Goal: Information Seeking & Learning: Check status

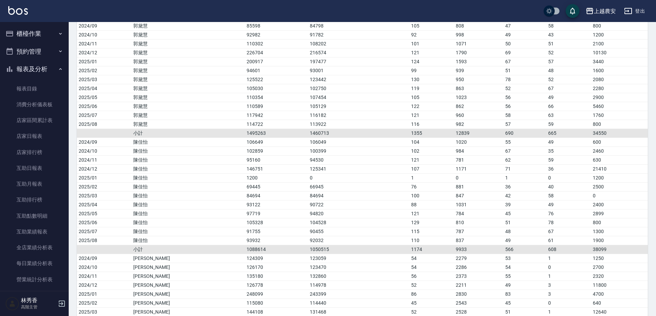
click at [605, 9] on div "上越農安" at bounding box center [605, 11] width 22 height 9
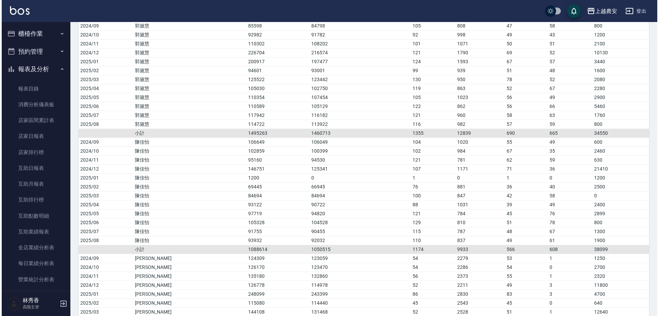
scroll to position [1531, 0]
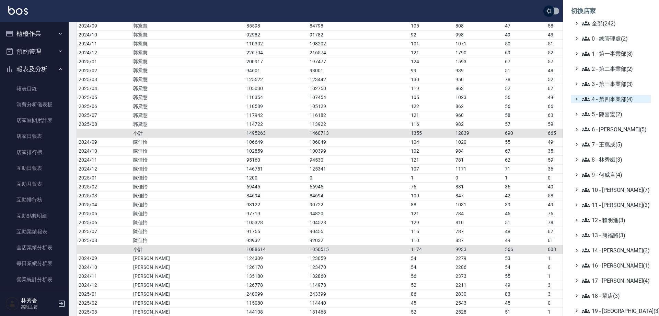
click at [613, 100] on span "4 - 第四事業部(4)" at bounding box center [615, 99] width 66 height 8
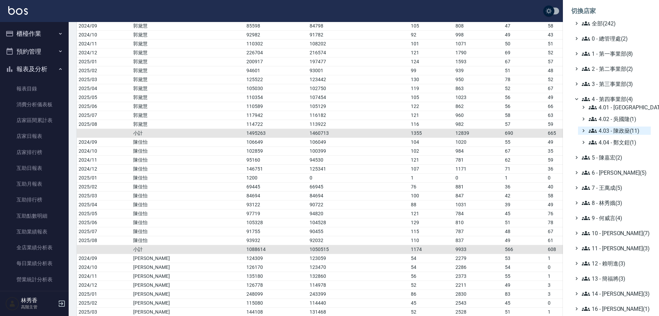
click at [607, 129] on span "4.03 - 陳政燊(11)" at bounding box center [618, 130] width 59 height 8
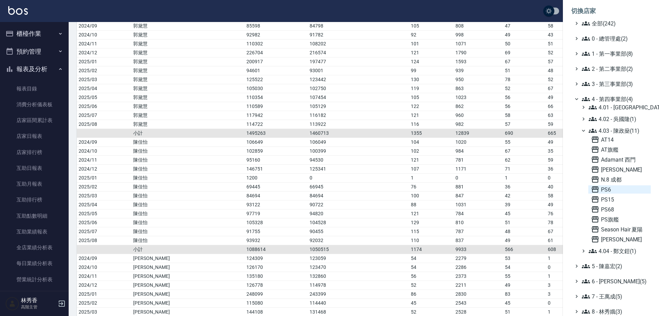
click at [608, 188] on span "PS6" at bounding box center [619, 189] width 57 height 8
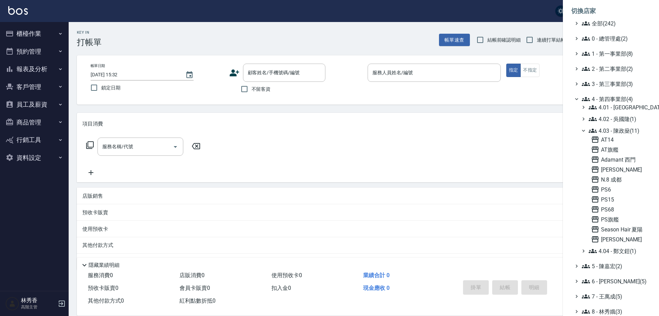
click at [30, 68] on div at bounding box center [329, 158] width 659 height 316
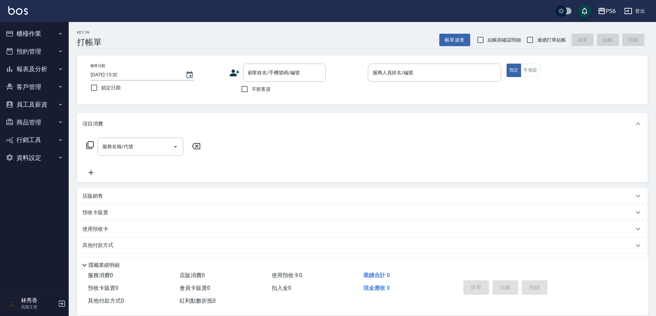
click at [30, 68] on button "報表及分析" at bounding box center [34, 69] width 63 height 18
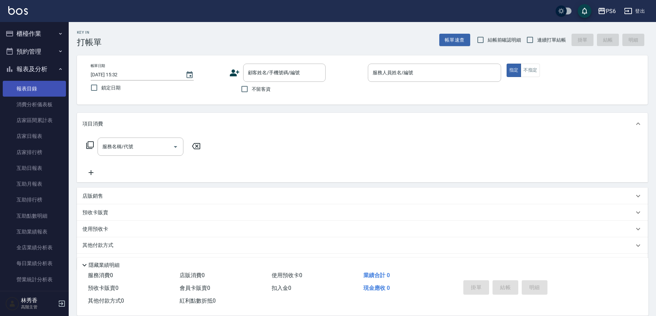
click at [24, 89] on link "報表目錄" at bounding box center [34, 89] width 63 height 16
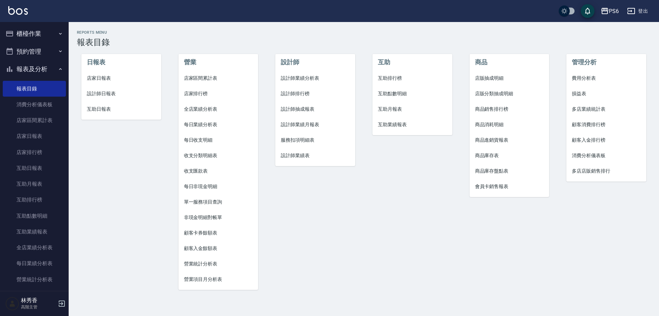
click at [305, 124] on span "設計師業績月報表" at bounding box center [315, 124] width 69 height 7
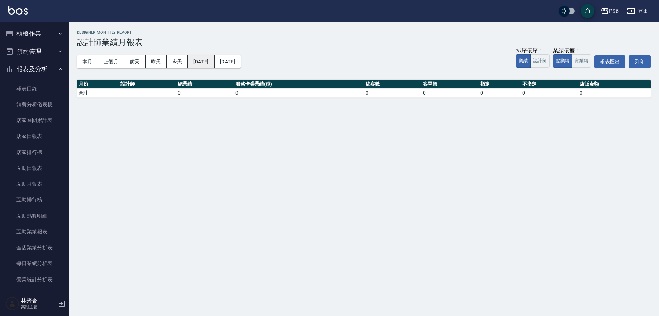
click at [202, 63] on button "[DATE]" at bounding box center [201, 61] width 26 height 13
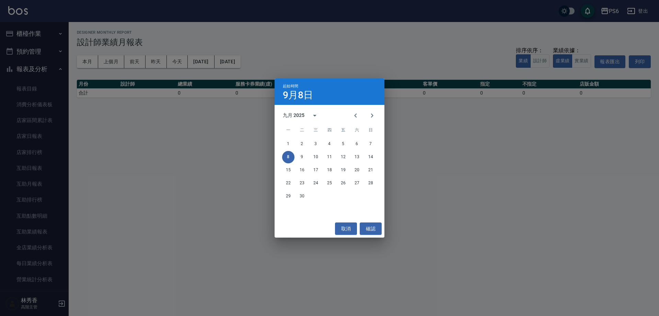
click at [81, 59] on div "起始時間 9月8日 九月 2025 一 二 三 四 五 六 日 1 2 3 4 5 6 7 8 9 10 11 12 13 14 15 16 17 18 19…" at bounding box center [329, 158] width 659 height 316
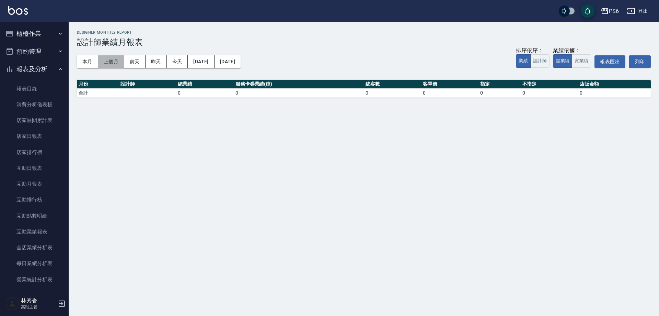
click at [110, 59] on button "上個月" at bounding box center [111, 61] width 26 height 13
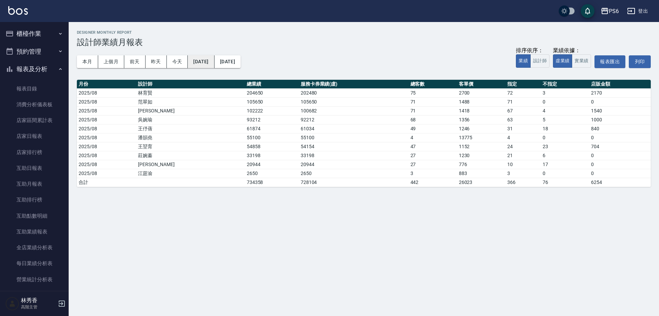
click at [205, 59] on button "[DATE]" at bounding box center [201, 61] width 26 height 13
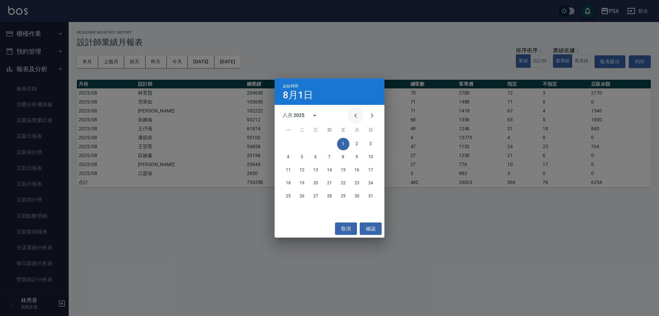
click at [356, 113] on icon "Previous month" at bounding box center [356, 115] width 8 height 8
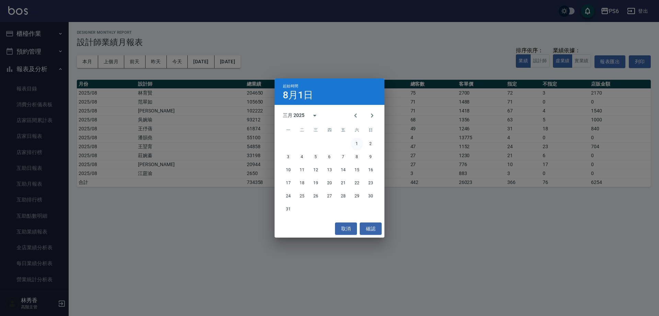
click at [356, 141] on button "1" at bounding box center [357, 144] width 12 height 12
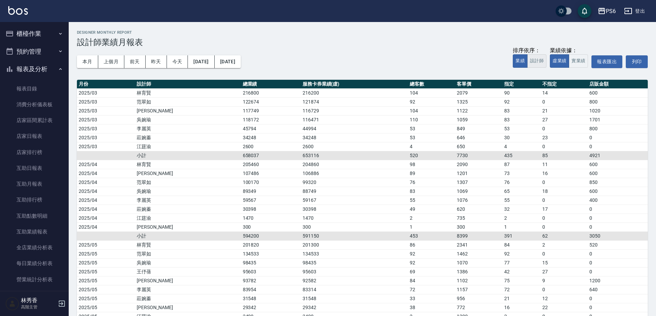
click at [537, 61] on button "設計師" at bounding box center [536, 60] width 19 height 13
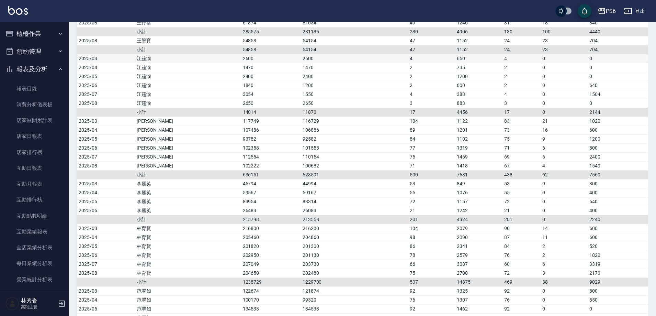
scroll to position [172, 0]
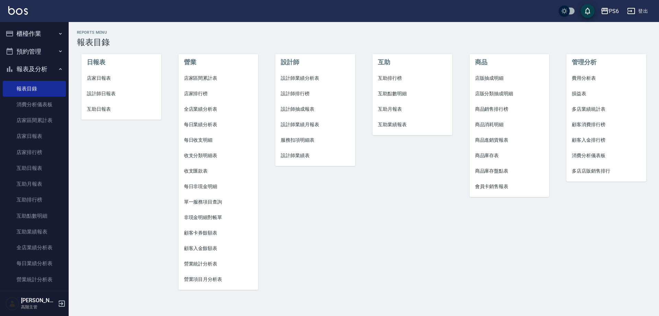
click at [309, 122] on span "設計師業績月報表" at bounding box center [315, 124] width 69 height 7
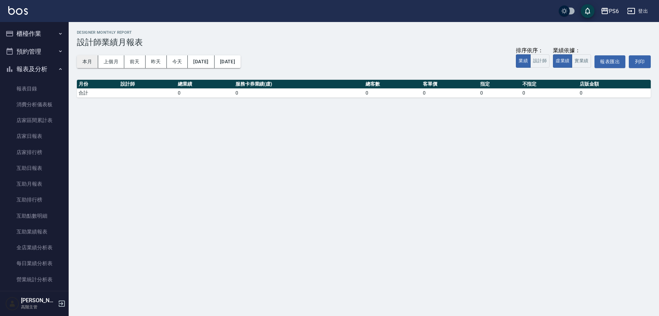
click at [79, 60] on button "本月" at bounding box center [87, 61] width 21 height 13
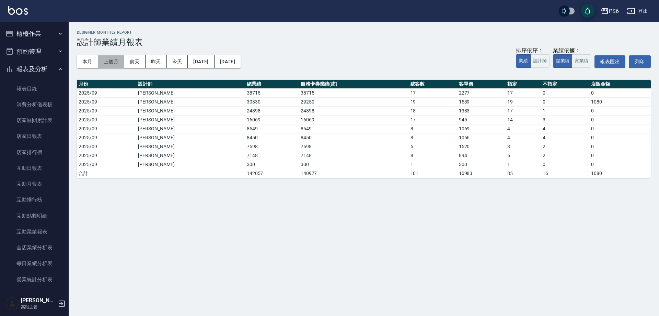
click at [109, 61] on button "上個月" at bounding box center [111, 61] width 26 height 13
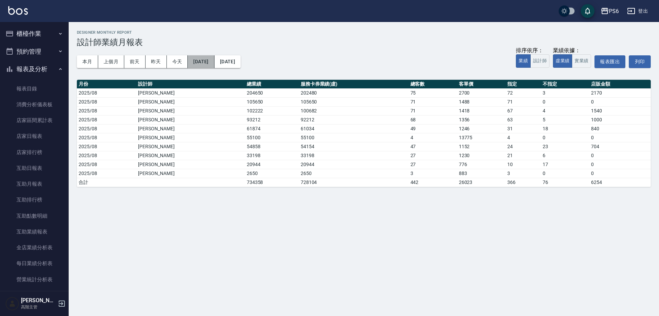
click at [199, 56] on button "2025/08/01" at bounding box center [201, 61] width 26 height 13
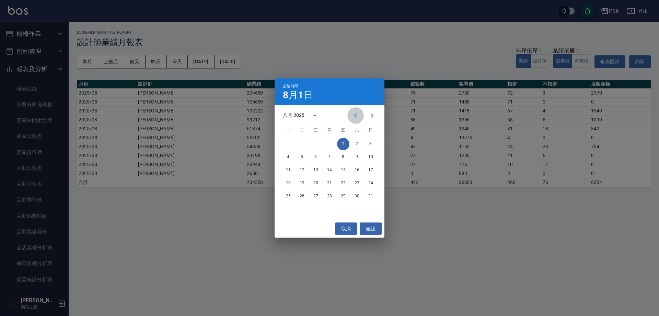
click at [358, 114] on icon "Previous month" at bounding box center [356, 115] width 8 height 8
click at [358, 113] on icon "Previous month" at bounding box center [356, 115] width 8 height 8
click at [331, 142] on button "1" at bounding box center [329, 144] width 12 height 12
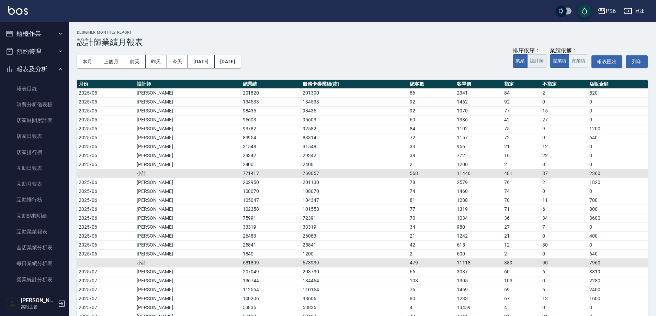
click at [536, 67] on button "設計師" at bounding box center [536, 60] width 19 height 13
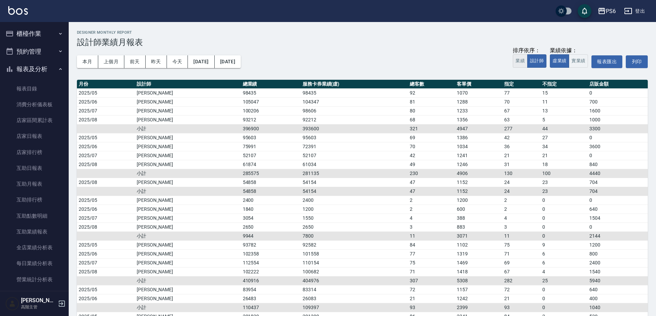
click at [520, 61] on button "業績" at bounding box center [520, 60] width 15 height 13
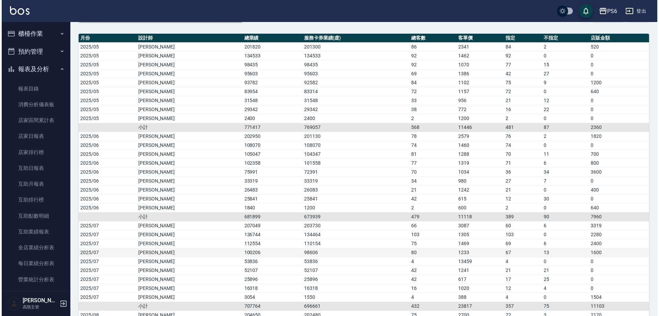
scroll to position [19, 0]
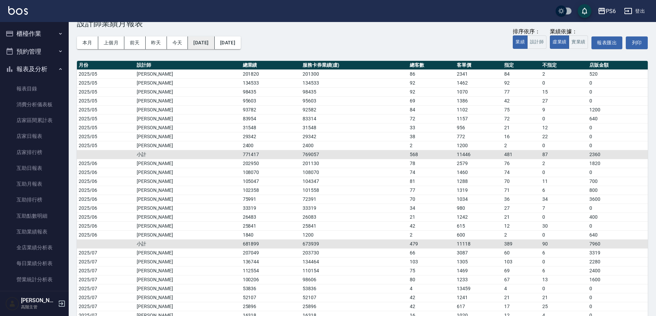
click at [206, 44] on button "2025/05/01" at bounding box center [201, 42] width 26 height 13
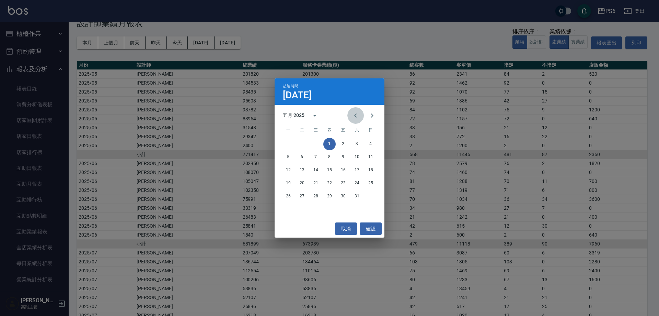
click at [354, 112] on icon "Previous month" at bounding box center [356, 115] width 8 height 8
click at [317, 142] on button "1" at bounding box center [316, 144] width 12 height 12
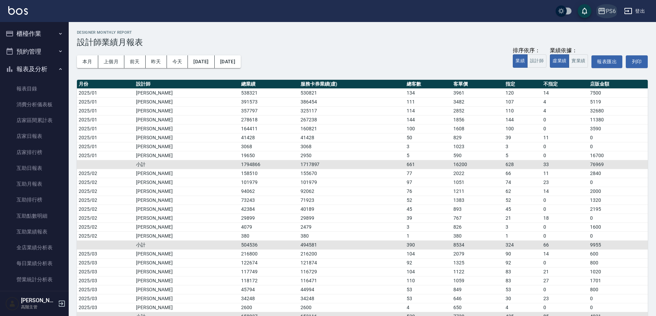
click at [605, 12] on icon "button" at bounding box center [601, 11] width 7 height 6
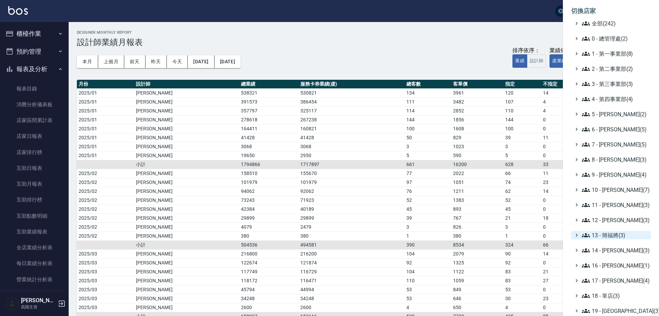
click at [609, 233] on span "13 - 簡福將(3)" at bounding box center [615, 235] width 66 height 8
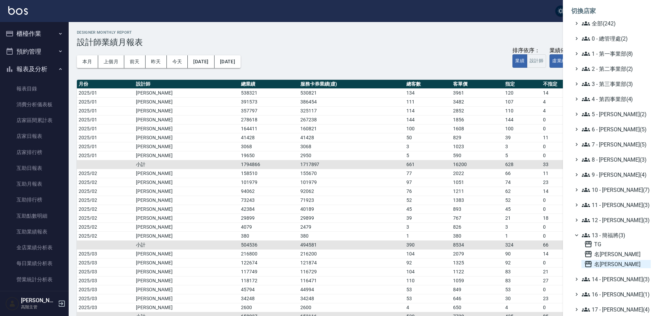
click at [610, 262] on span "名留竹林" at bounding box center [616, 264] width 64 height 8
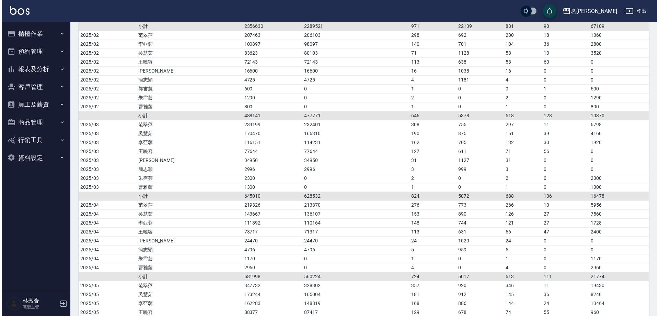
scroll to position [172, 0]
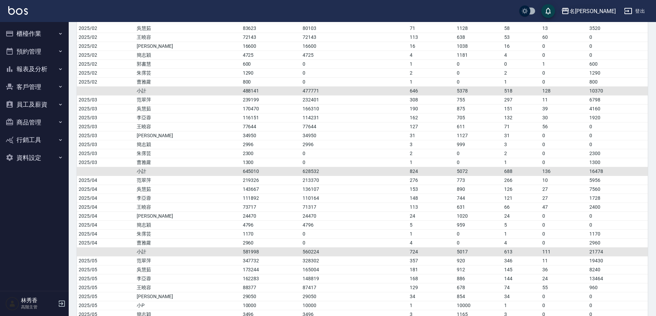
click at [603, 15] on div "名[PERSON_NAME]" at bounding box center [592, 11] width 46 height 9
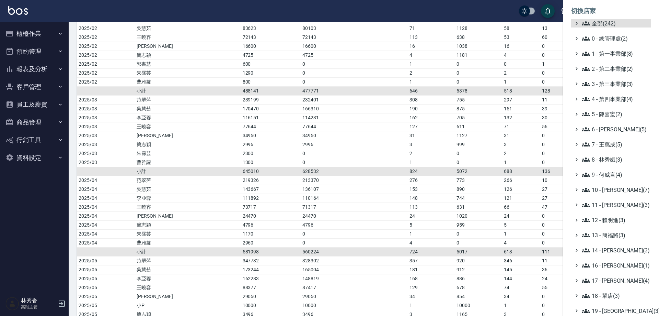
click at [611, 239] on ul "全部(242) 0 - 總管理處(2) 1 - 第一事業部(8) 2 - 第二事業部(2) 3 - 第三事業部(3) 4 - 第四事業部(4) 5 - 陳嘉宏…" at bounding box center [611, 197] width 80 height 356
click at [611, 237] on span "13 - 簡福將(3)" at bounding box center [615, 235] width 66 height 8
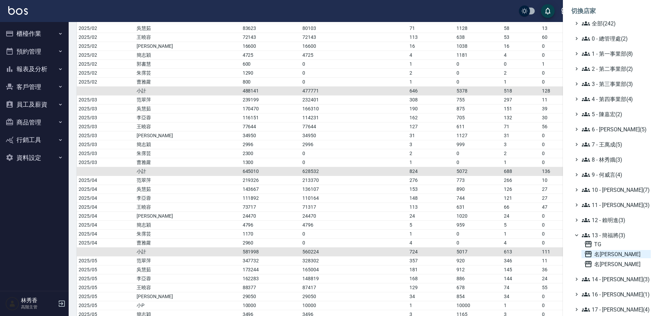
click at [607, 254] on span "名[PERSON_NAME]" at bounding box center [616, 254] width 64 height 8
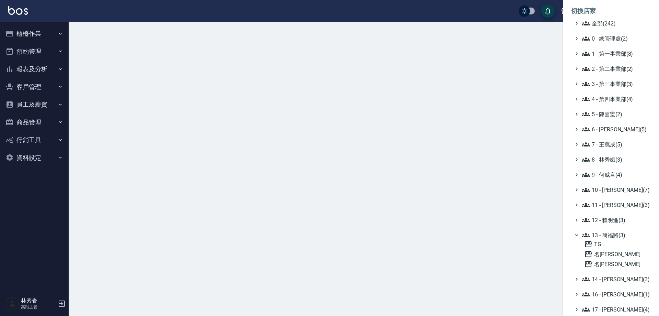
scroll to position [0, 0]
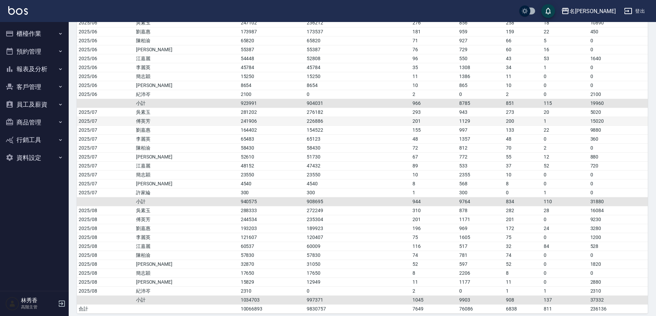
scroll to position [487, 0]
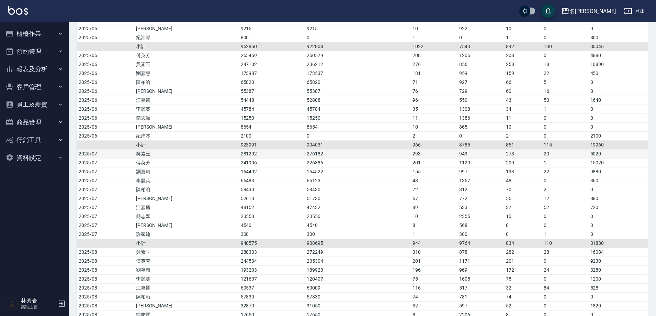
scroll to position [487, 0]
